Goal: Task Accomplishment & Management: Use online tool/utility

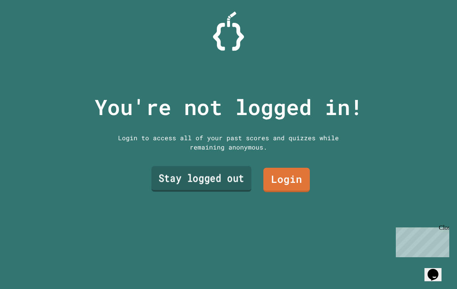
click at [195, 181] on link "Stay logged out" at bounding box center [201, 179] width 100 height 26
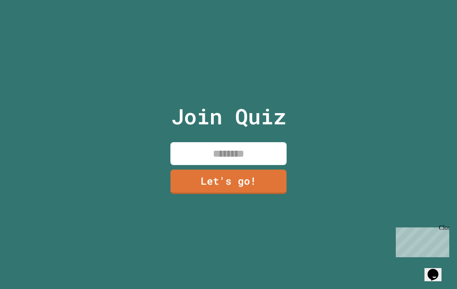
drag, startPoint x: 191, startPoint y: 164, endPoint x: 191, endPoint y: 160, distance: 4.6
click at [191, 164] on input at bounding box center [228, 153] width 116 height 23
type input "*******"
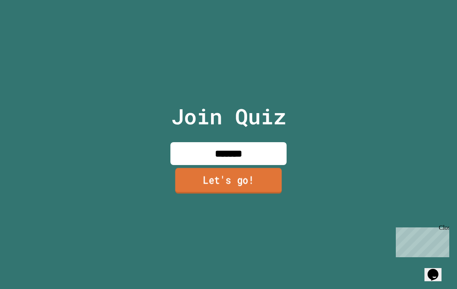
click at [220, 194] on link "Let's go!" at bounding box center [228, 181] width 107 height 26
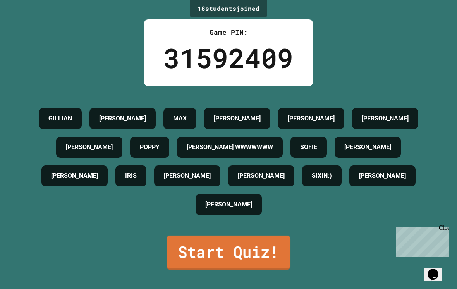
click at [269, 266] on link "Start Quiz!" at bounding box center [229, 253] width 124 height 34
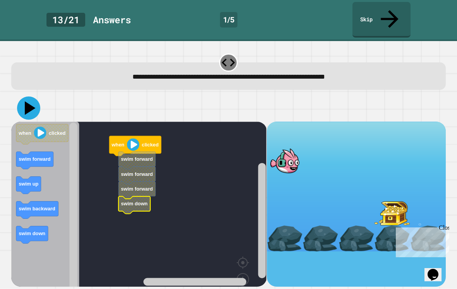
click at [28, 101] on icon at bounding box center [30, 108] width 11 height 14
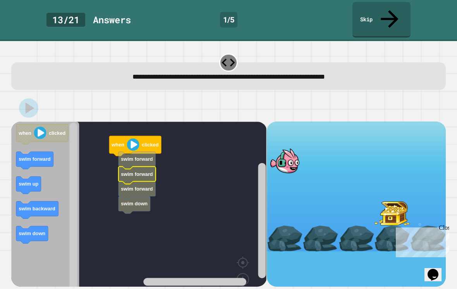
click at [132, 171] on text "swim forward" at bounding box center [137, 174] width 32 height 6
click at [134, 151] on icon "Blockly Workspace" at bounding box center [137, 159] width 37 height 17
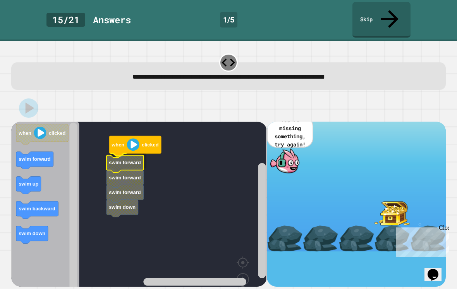
click at [142, 155] on icon "Blockly Workspace" at bounding box center [125, 163] width 37 height 17
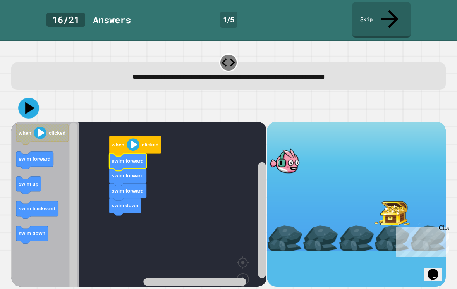
click at [27, 102] on icon at bounding box center [31, 108] width 10 height 12
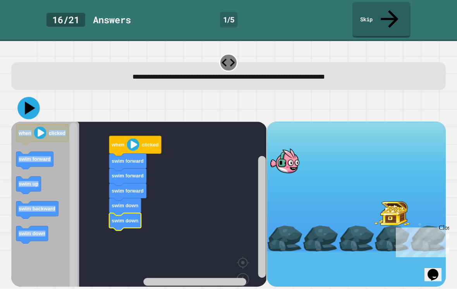
click at [29, 97] on icon at bounding box center [29, 108] width 22 height 22
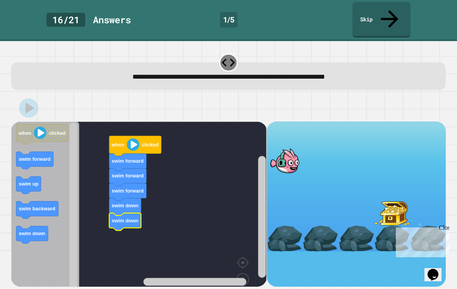
click at [90, 95] on div at bounding box center [228, 108] width 434 height 27
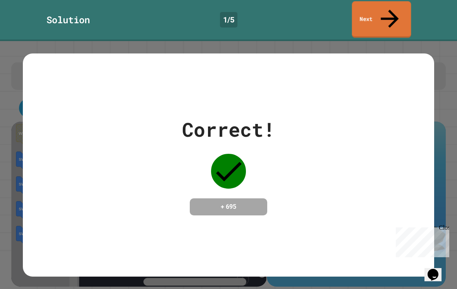
click at [400, 18] on link "Next" at bounding box center [381, 19] width 59 height 36
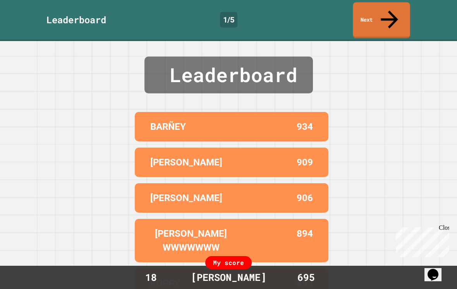
click at [385, 19] on div "Leaderboard 1 / 5 Next" at bounding box center [228, 20] width 457 height 36
click at [384, 18] on link "Next" at bounding box center [382, 20] width 58 height 36
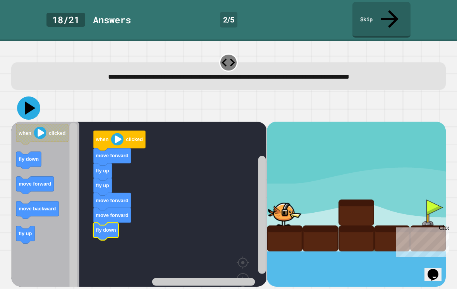
click at [21, 96] on icon at bounding box center [28, 107] width 23 height 23
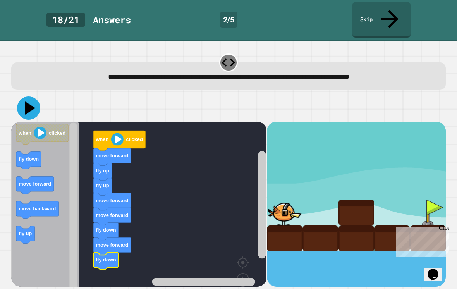
click at [24, 96] on icon at bounding box center [28, 107] width 23 height 23
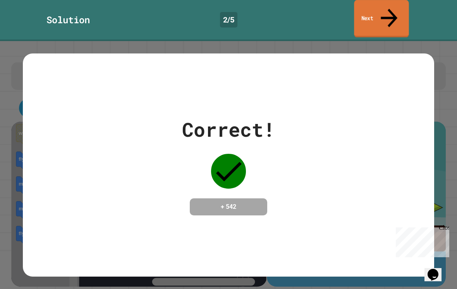
click at [362, 18] on link "Next" at bounding box center [381, 19] width 55 height 38
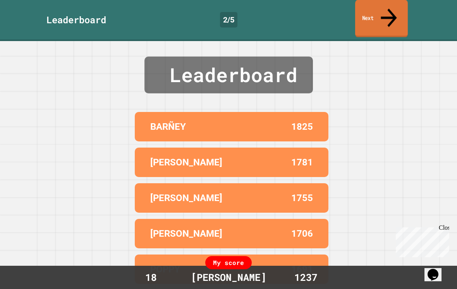
click at [373, 11] on link "Next" at bounding box center [381, 19] width 53 height 38
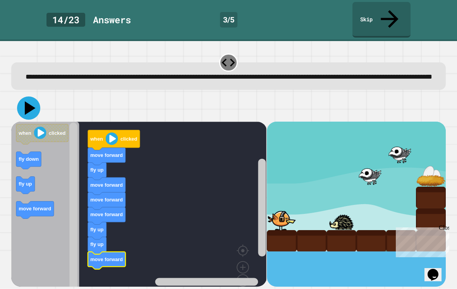
click at [33, 106] on icon at bounding box center [28, 107] width 23 height 23
click at [28, 105] on icon at bounding box center [30, 107] width 10 height 13
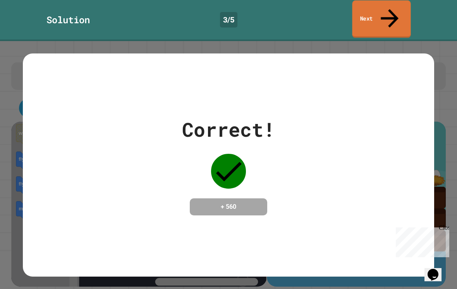
click at [364, 15] on link "Next" at bounding box center [381, 19] width 58 height 38
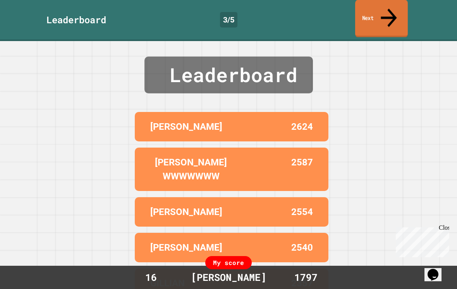
click at [369, 12] on link "Next" at bounding box center [381, 19] width 53 height 38
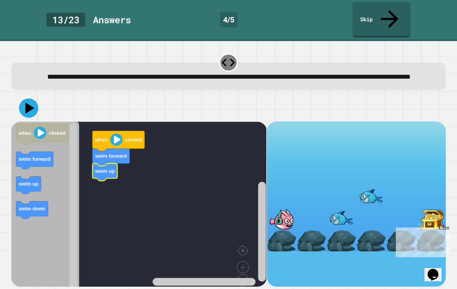
click at [19, 143] on icon "Blockly Workspace" at bounding box center [45, 213] width 68 height 182
